Goal: Task Accomplishment & Management: Manage account settings

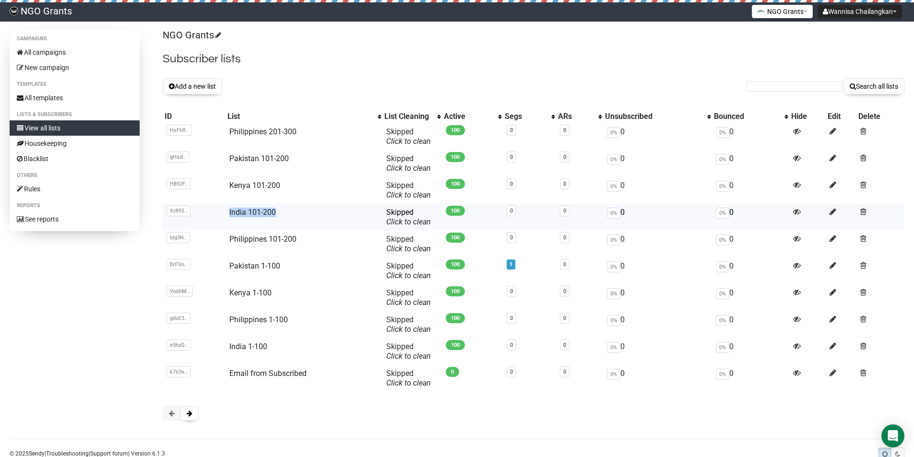
drag, startPoint x: 280, startPoint y: 210, endPoint x: 225, endPoint y: 212, distance: 54.7
click at [225, 212] on td "India 101-200" at bounding box center [303, 217] width 157 height 27
copy link "India 101-200"
click at [202, 85] on button "Add a new list" at bounding box center [192, 86] width 59 height 16
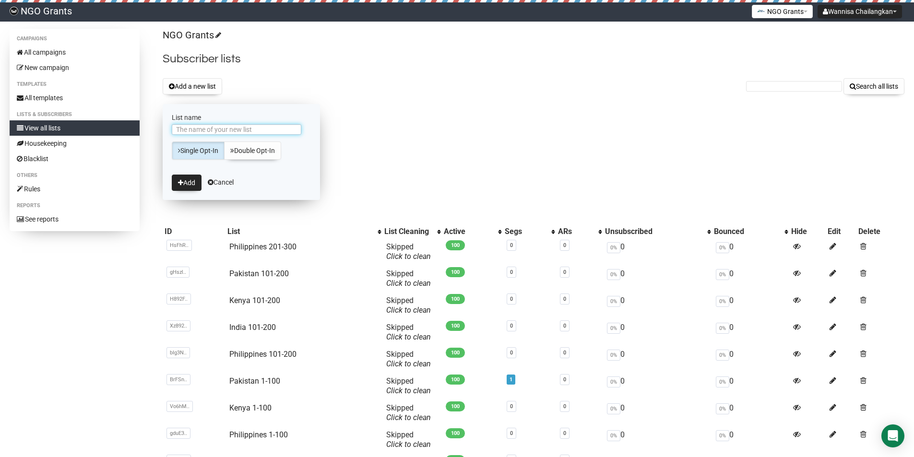
click at [231, 127] on input "List name" at bounding box center [236, 129] width 129 height 11
paste input "India 101-200"
type input "India 101-200"
click at [186, 185] on button "Add" at bounding box center [187, 183] width 30 height 16
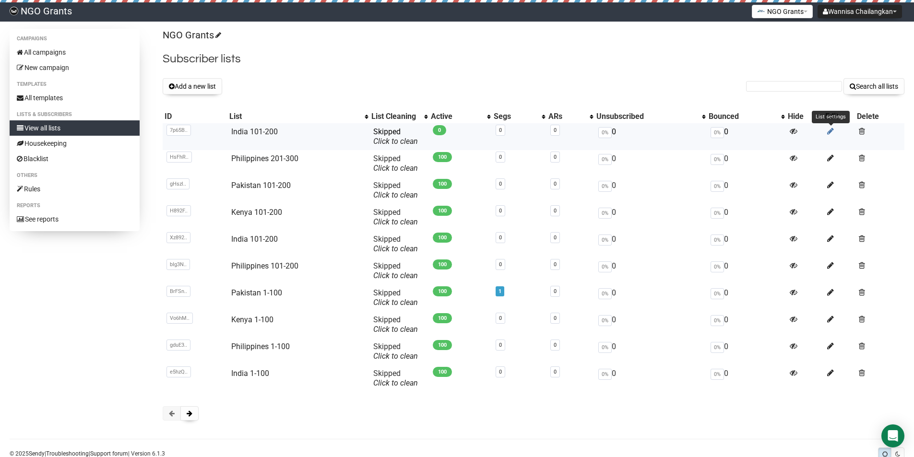
click at [827, 131] on icon at bounding box center [830, 131] width 7 height 8
click at [255, 133] on link "India 201-300" at bounding box center [254, 131] width 47 height 9
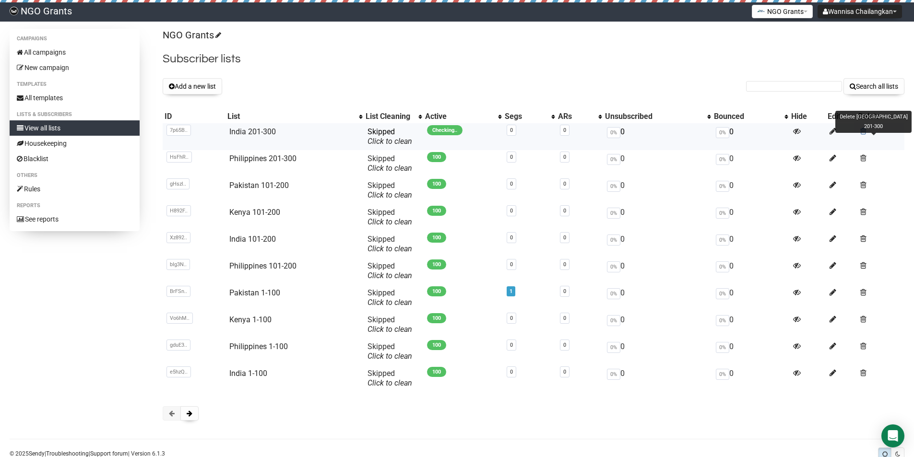
click at [863, 132] on span at bounding box center [863, 131] width 6 height 8
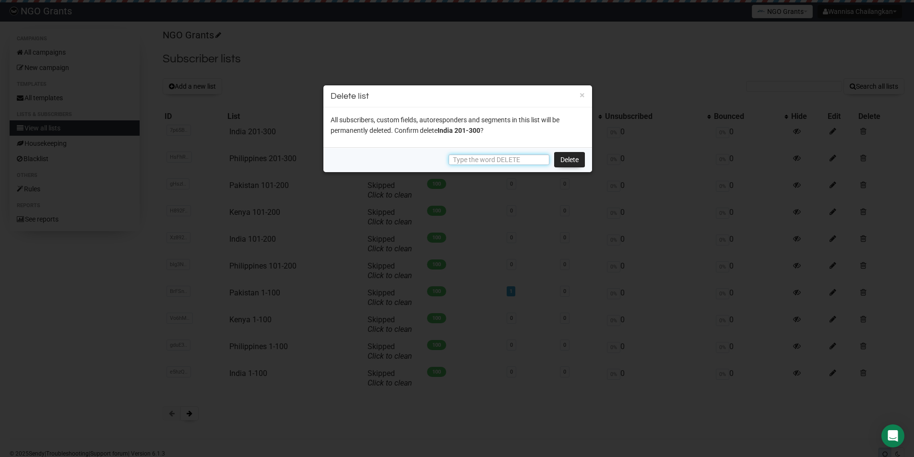
click at [497, 161] on input "text" at bounding box center [498, 159] width 101 height 11
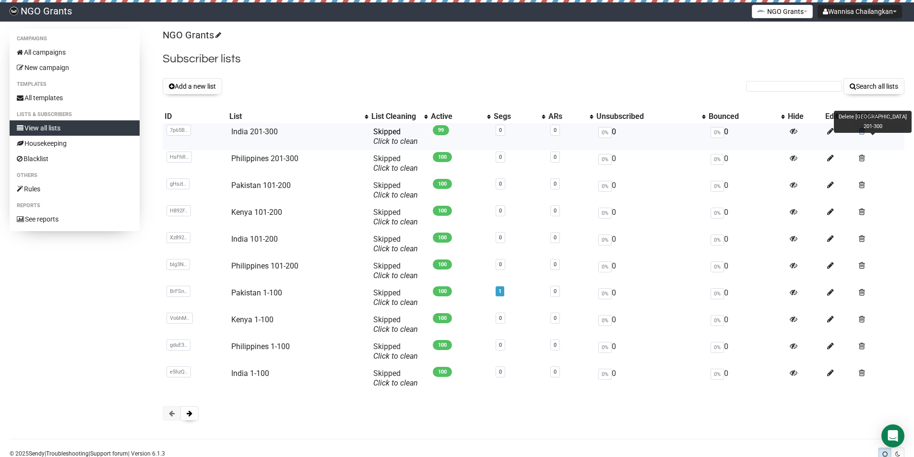
click at [860, 131] on span at bounding box center [861, 131] width 6 height 8
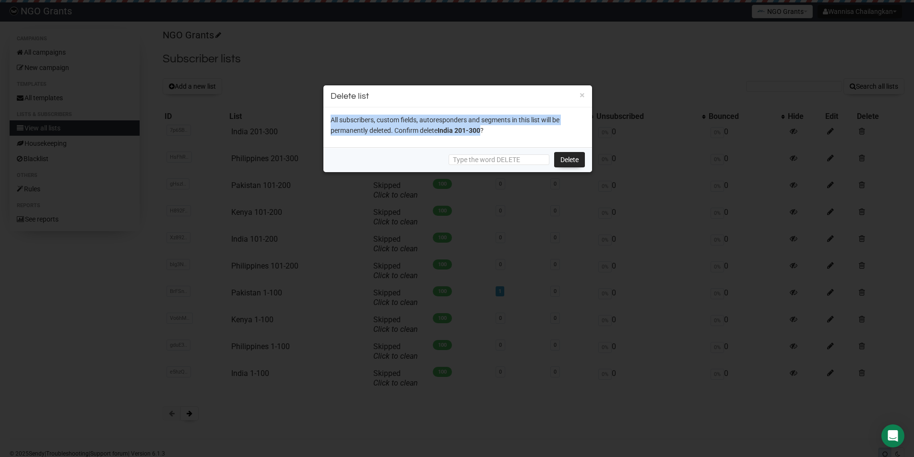
drag, startPoint x: 483, startPoint y: 135, endPoint x: 402, endPoint y: 125, distance: 82.1
click at [324, 122] on div "All subscribers, custom fields, autoresponders and segments in this list will b…" at bounding box center [457, 127] width 269 height 40
drag, startPoint x: 412, startPoint y: 126, endPoint x: 488, endPoint y: 120, distance: 76.4
click at [488, 120] on p "All subscribers, custom fields, autoresponders and segments in this list will b…" at bounding box center [457, 125] width 254 height 21
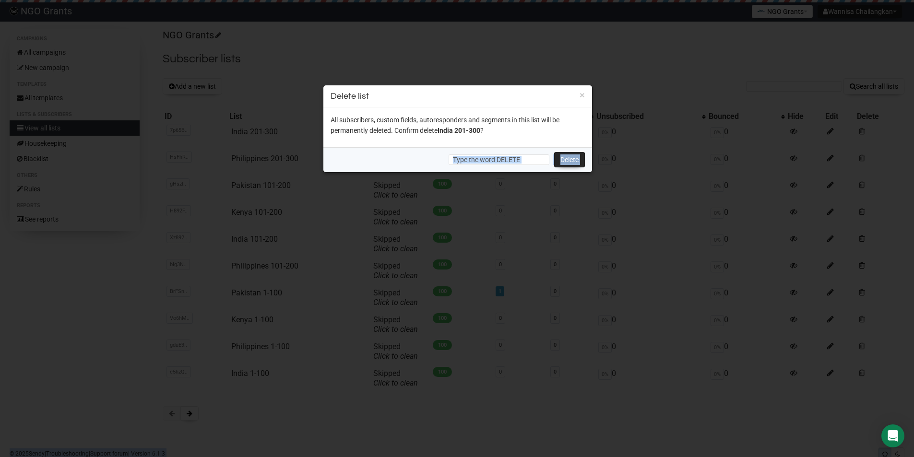
drag, startPoint x: 492, startPoint y: 131, endPoint x: 306, endPoint y: 112, distance: 187.1
click at [306, 112] on body "NGO Grants Wannisa Chailangkan Settings Logout NGO Grants NGO Funding NGO Grant…" at bounding box center [457, 241] width 914 height 482
click at [494, 128] on p "All subscribers, custom fields, autoresponders and segments in this list will b…" at bounding box center [457, 125] width 254 height 21
click at [516, 157] on input "text" at bounding box center [498, 159] width 101 height 11
click at [517, 159] on input "text" at bounding box center [498, 159] width 101 height 11
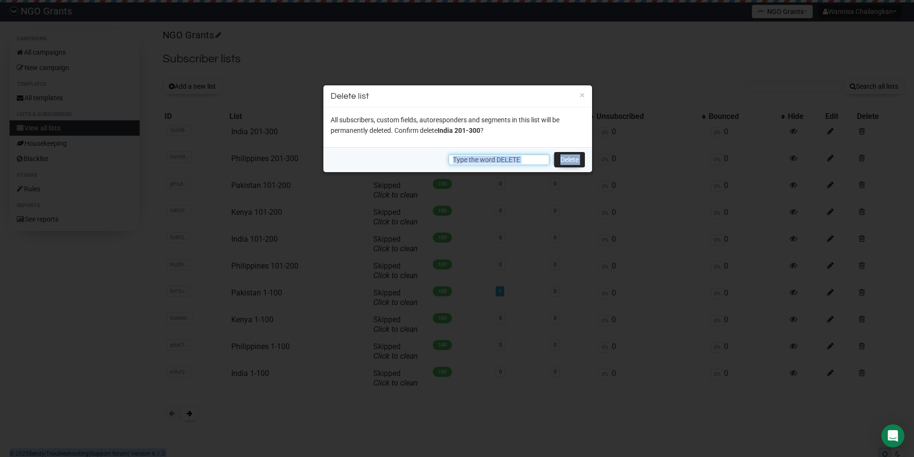
click at [498, 162] on input "text" at bounding box center [498, 159] width 101 height 11
drag, startPoint x: 496, startPoint y: 159, endPoint x: 514, endPoint y: 158, distance: 18.2
click at [514, 158] on input "text" at bounding box center [498, 159] width 101 height 11
click at [511, 158] on input "text" at bounding box center [498, 159] width 101 height 11
type input "DELETE"
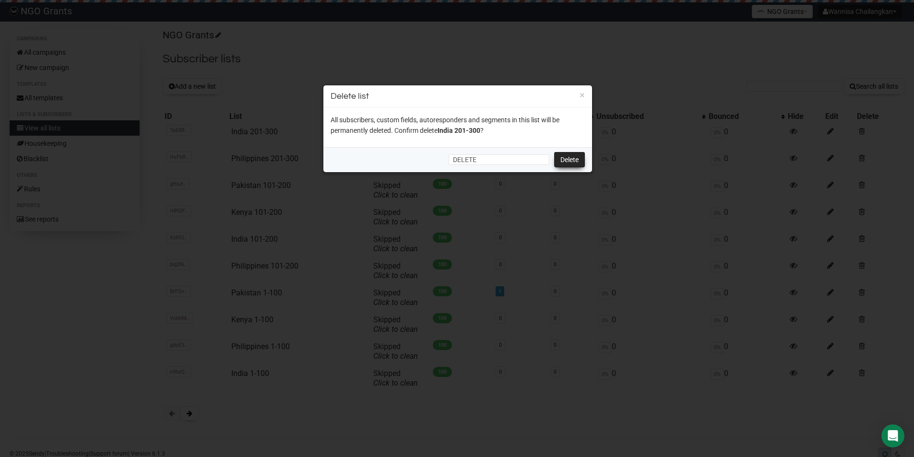
click at [564, 156] on link "Delete" at bounding box center [569, 159] width 31 height 15
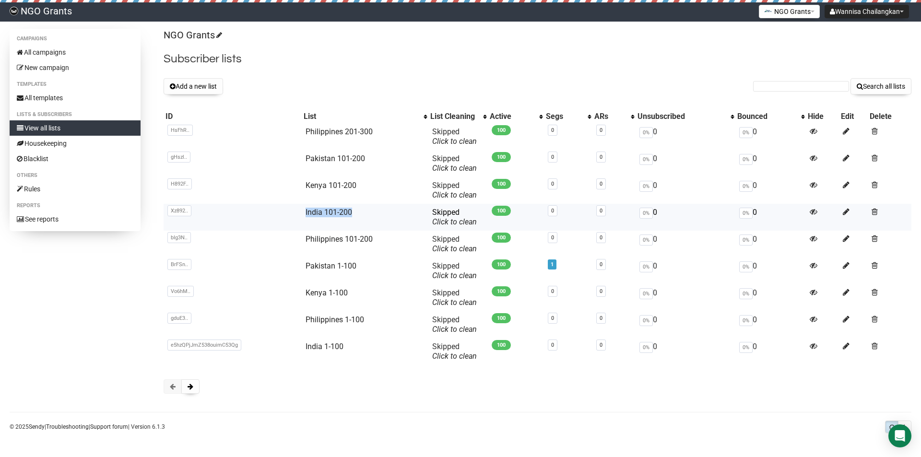
drag, startPoint x: 351, startPoint y: 210, endPoint x: 302, endPoint y: 213, distance: 50.0
click at [302, 213] on td "India 101-200" at bounding box center [365, 217] width 127 height 27
copy link "India 101-200"
click at [196, 83] on button "Add a new list" at bounding box center [193, 86] width 59 height 16
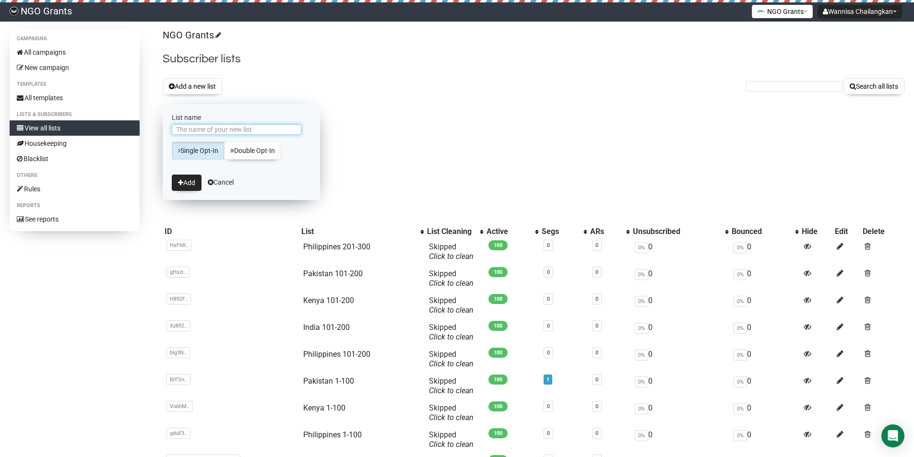
click at [211, 130] on input "List name" at bounding box center [236, 129] width 129 height 11
paste input "India 101-200"
drag, startPoint x: 192, startPoint y: 129, endPoint x: 237, endPoint y: 133, distance: 44.8
click at [237, 133] on input "India 101-200" at bounding box center [236, 129] width 129 height 11
type input "India 201-300"
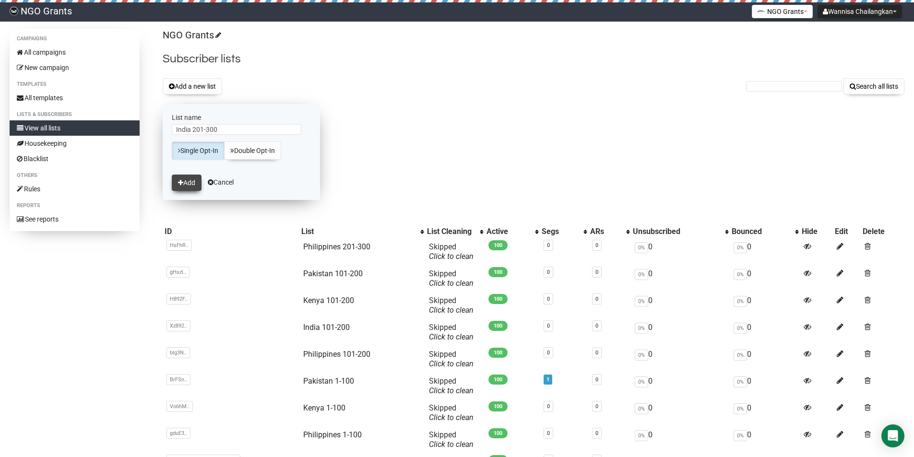
click at [191, 179] on button "Add" at bounding box center [187, 183] width 30 height 16
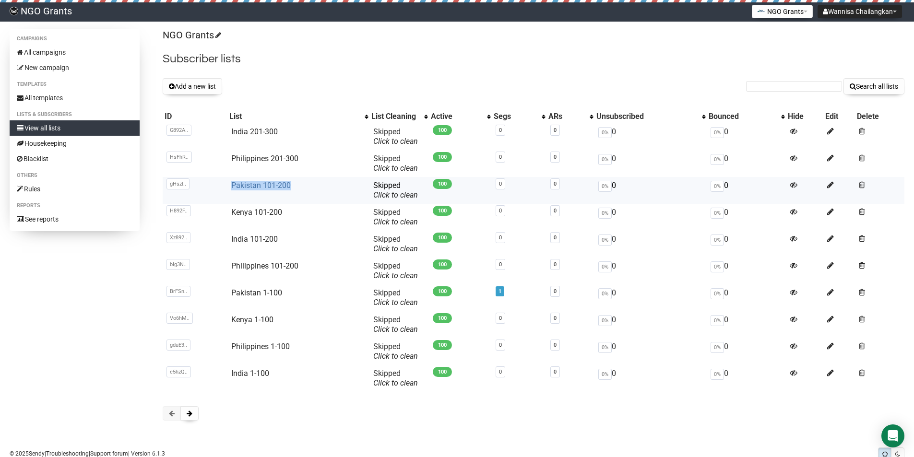
copy link "Pakistan 101-200"
drag, startPoint x: 291, startPoint y: 186, endPoint x: 234, endPoint y: 180, distance: 57.9
click at [230, 187] on td "Pakistan 101-200" at bounding box center [298, 190] width 142 height 27
click at [201, 83] on button "Add a new list" at bounding box center [192, 86] width 59 height 16
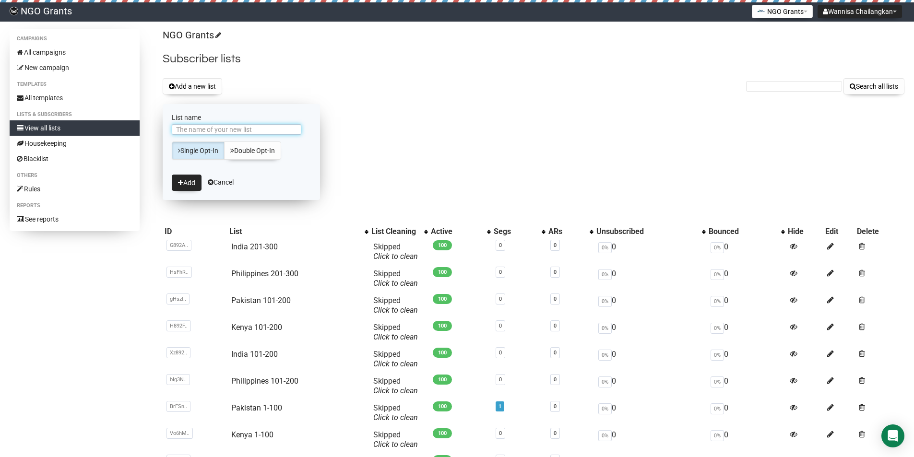
click at [205, 129] on input "List name" at bounding box center [236, 129] width 129 height 11
paste input "Pakistan 101-200"
drag, startPoint x: 203, startPoint y: 129, endPoint x: 279, endPoint y: 126, distance: 75.8
click at [280, 129] on input "Pakistan 101-200" at bounding box center [236, 129] width 129 height 11
type input "Pakistan 201-300"
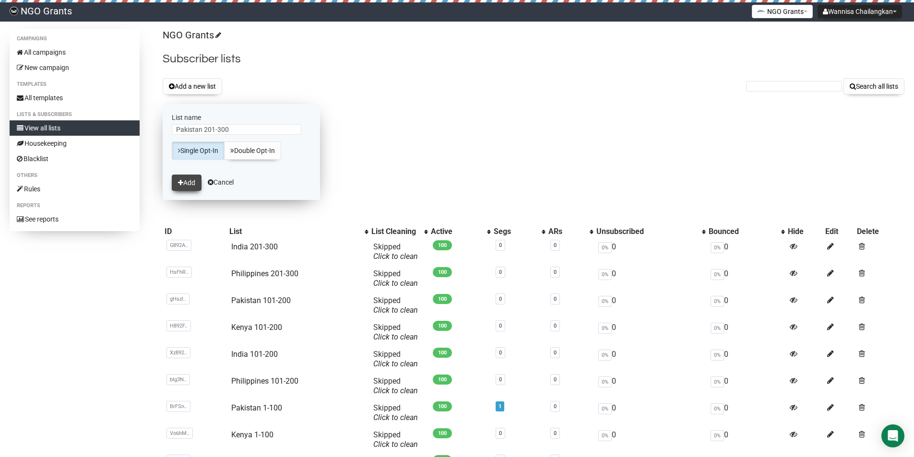
click at [192, 179] on button "Add" at bounding box center [187, 183] width 30 height 16
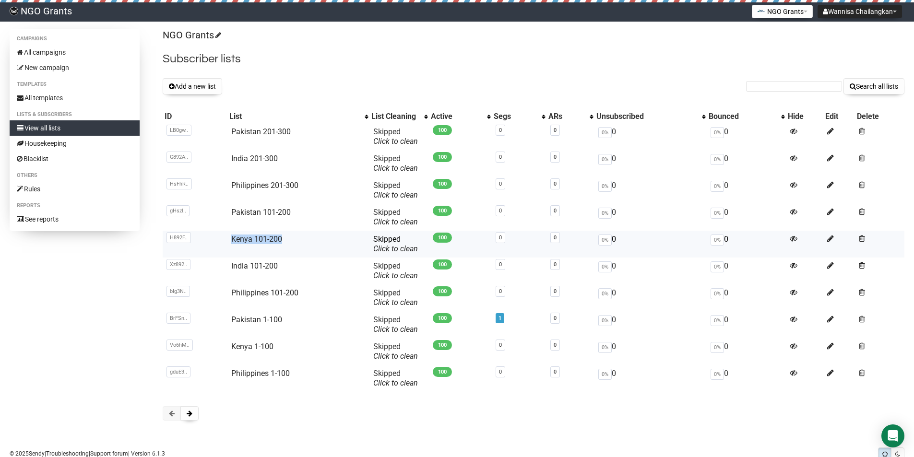
copy tr "H892F6V763vilgNYuszpE0yUbA Kenya 101-200"
drag, startPoint x: 289, startPoint y: 239, endPoint x: 224, endPoint y: 243, distance: 64.8
click at [224, 243] on tr "H892F.. H892F6V763vilgNYuszpE0yUbA Kenya 101-200 Skipped You can be flagged for…" at bounding box center [533, 244] width 741 height 27
click at [193, 89] on button "Add a new list" at bounding box center [192, 86] width 59 height 16
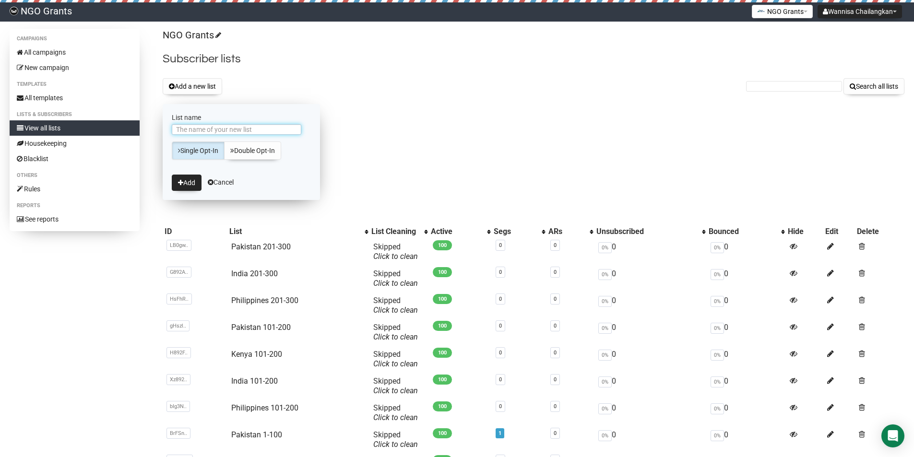
click at [276, 128] on input "List name" at bounding box center [236, 129] width 129 height 11
paste input "Kenya 101-200"
drag, startPoint x: 210, startPoint y: 130, endPoint x: 255, endPoint y: 127, distance: 45.2
click at [256, 128] on input "Kenya 101-200" at bounding box center [236, 129] width 129 height 11
type input "Kenya 201-300"
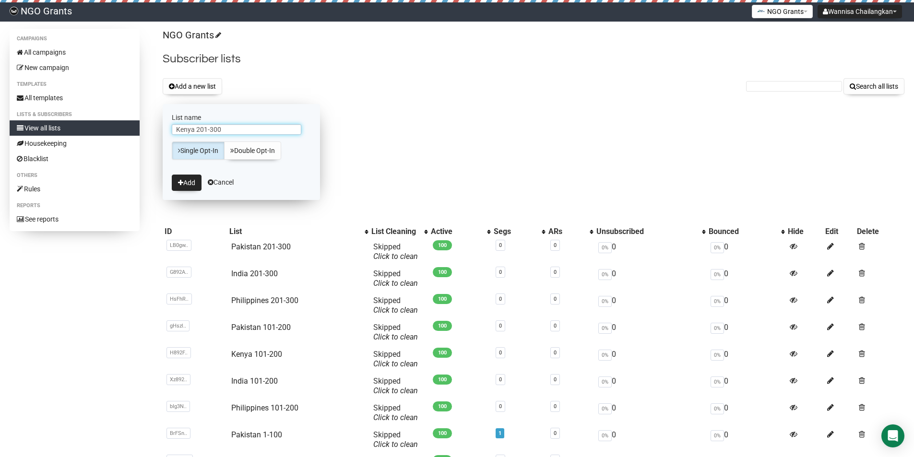
click at [172, 175] on button "Add" at bounding box center [187, 183] width 30 height 16
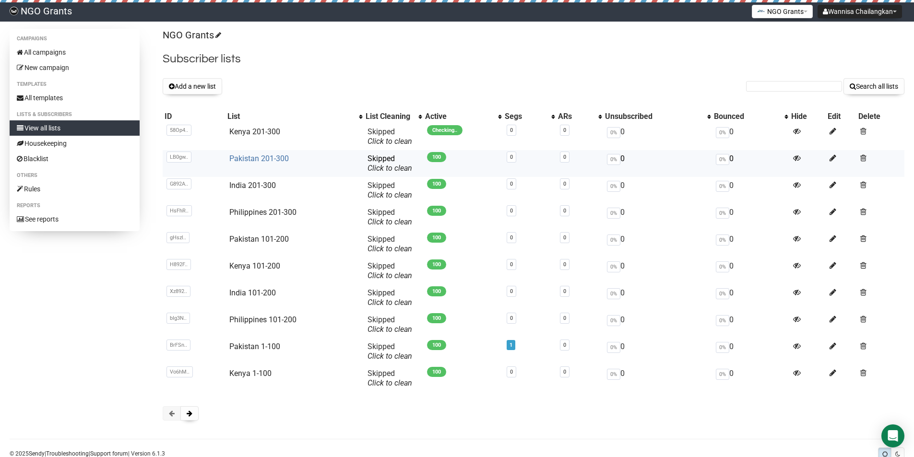
click at [281, 157] on link "Pakistan 201-300" at bounding box center [258, 158] width 59 height 9
